Goal: Consume media (video, audio)

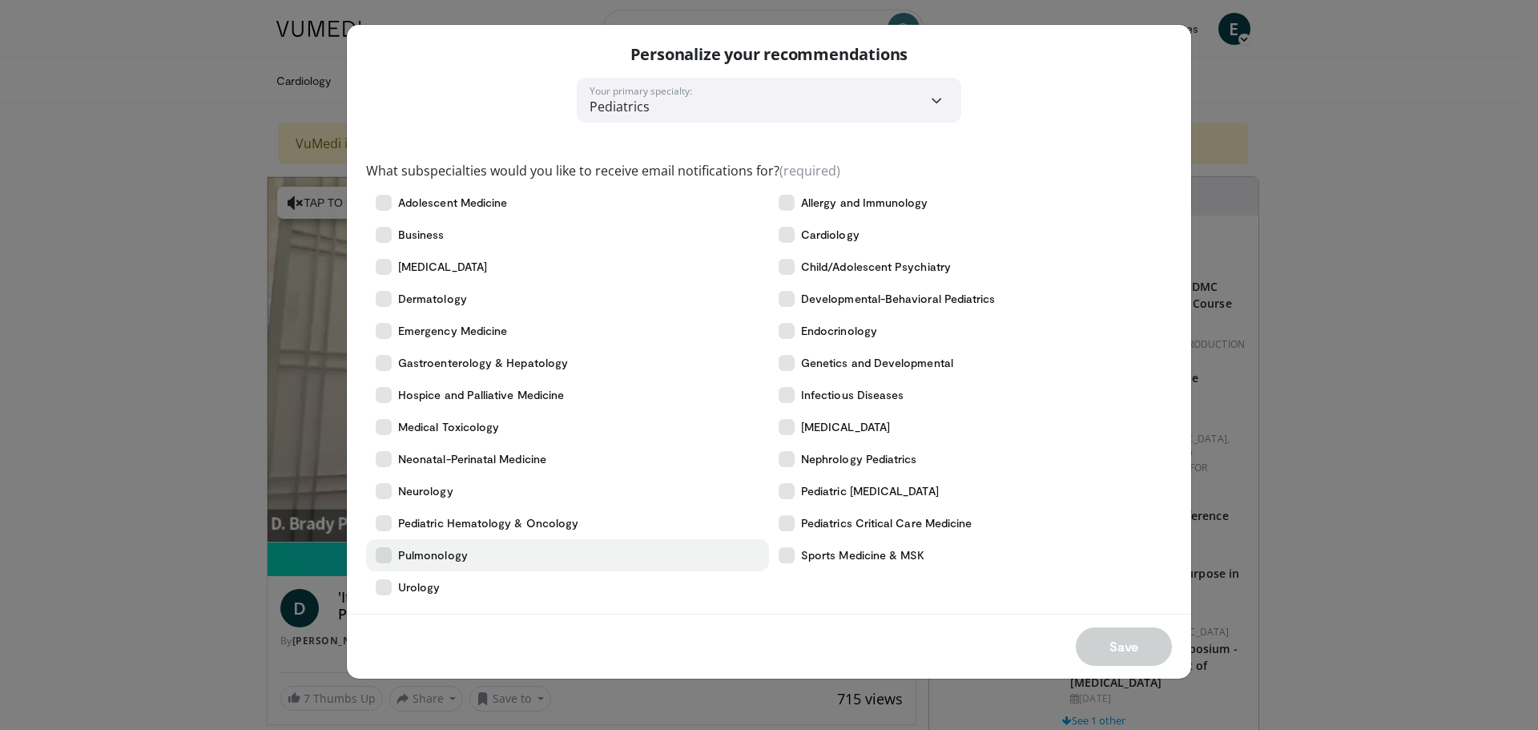
click at [461, 563] on label "Pulmonology" at bounding box center [567, 555] width 403 height 32
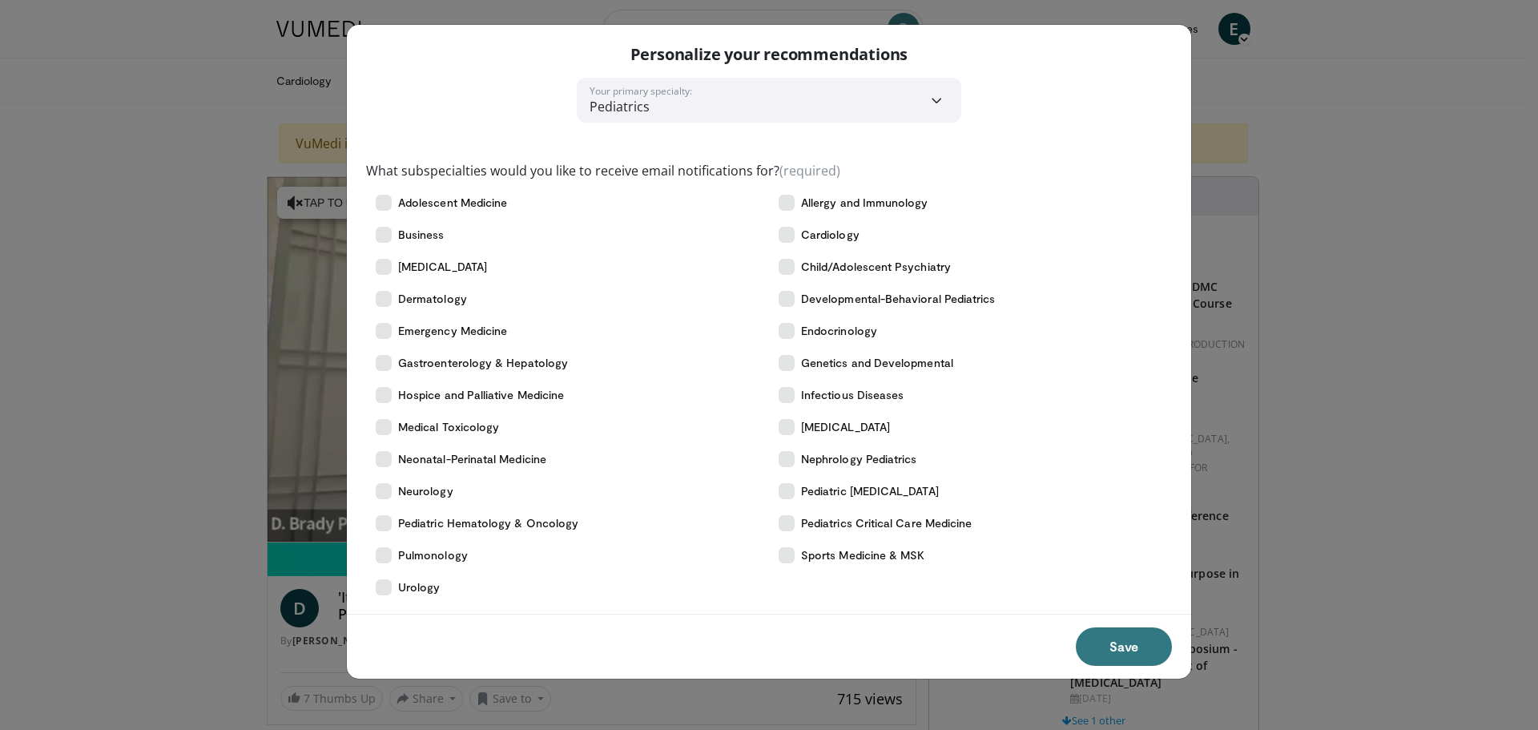
click at [1099, 626] on div "Save" at bounding box center [769, 646] width 844 height 65
click at [1113, 635] on button "Save" at bounding box center [1124, 646] width 96 height 38
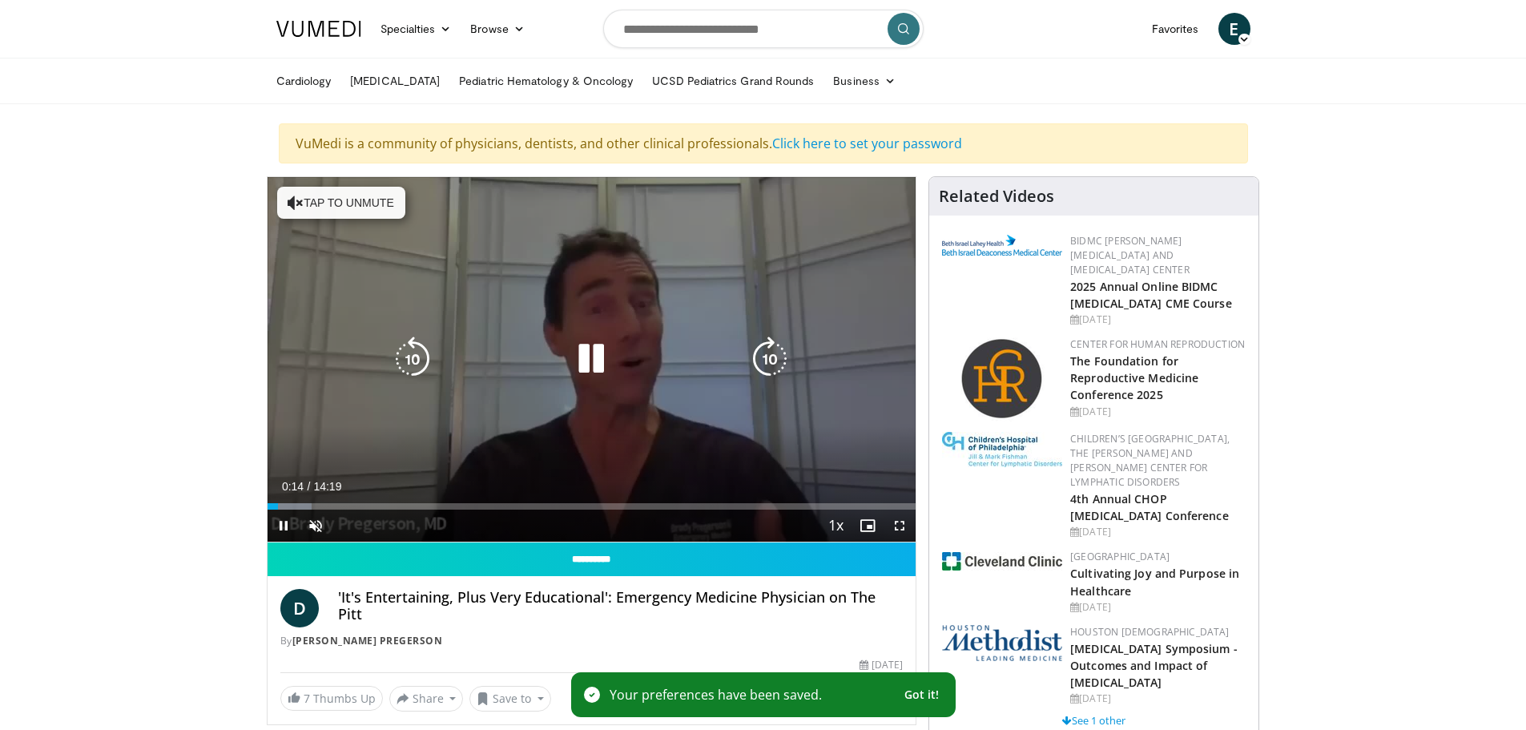
click at [346, 196] on button "Tap to unmute" at bounding box center [341, 203] width 128 height 32
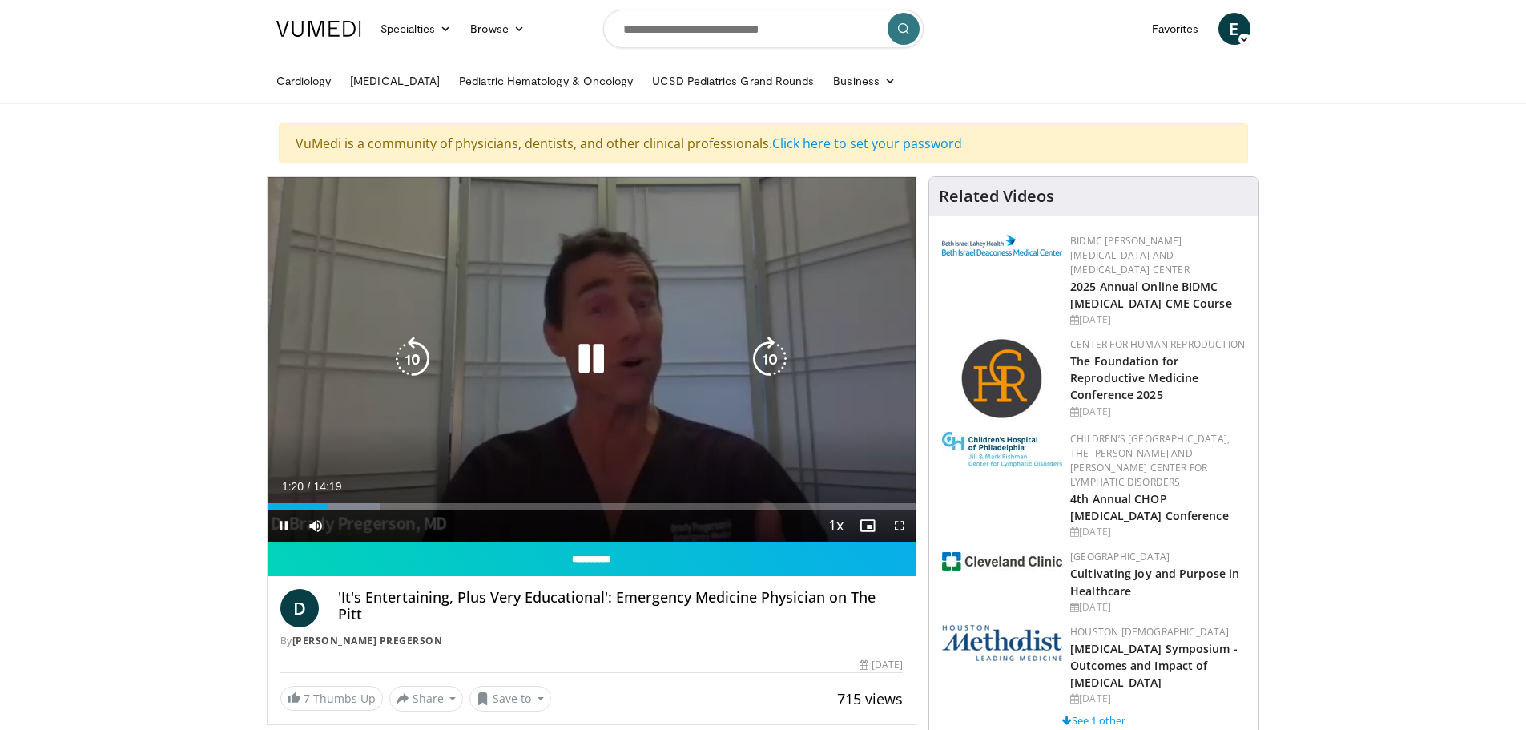
click at [602, 353] on icon "Video Player" at bounding box center [591, 358] width 45 height 45
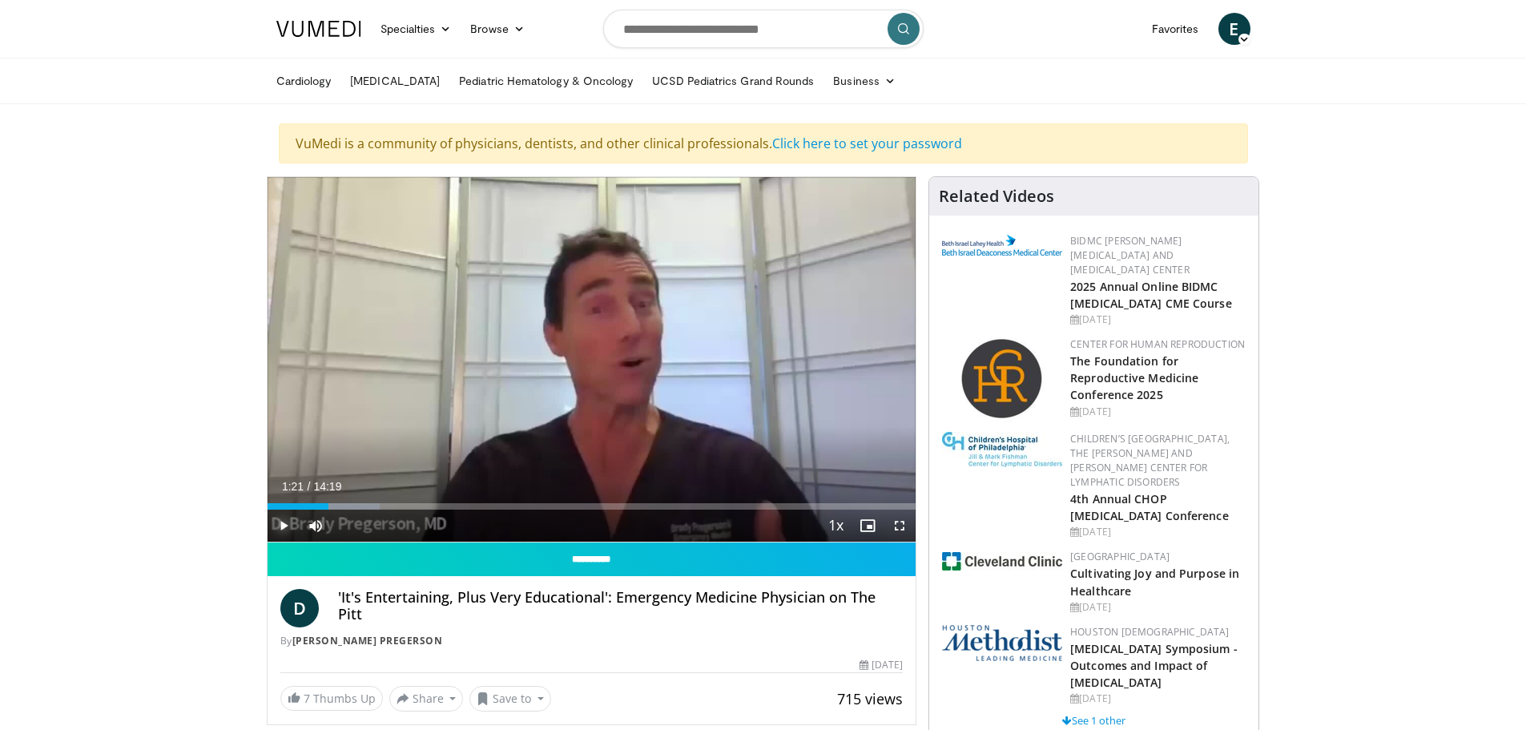
click at [276, 523] on span "Video Player" at bounding box center [284, 525] width 32 height 32
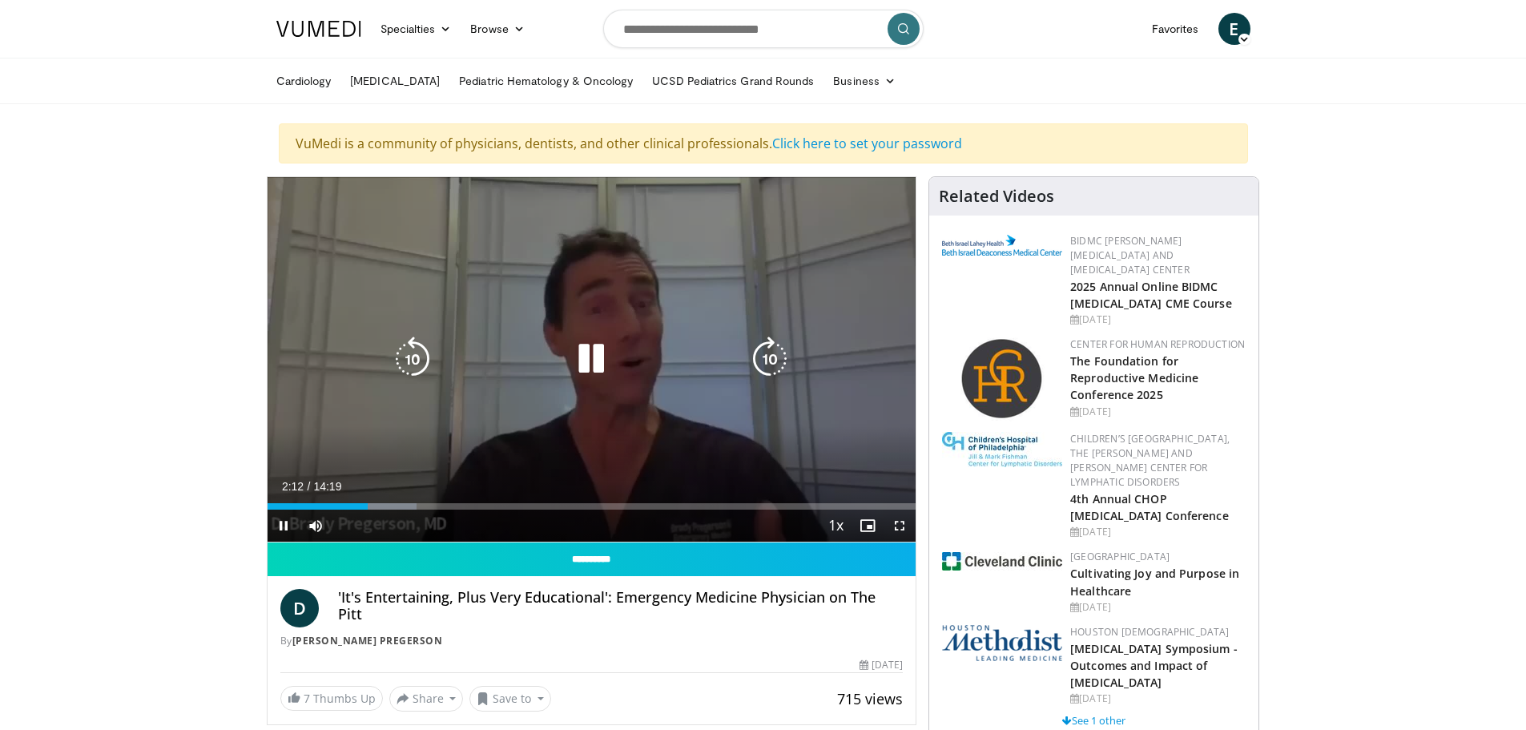
click at [580, 358] on icon "Video Player" at bounding box center [591, 358] width 45 height 45
